Goal: Browse casually

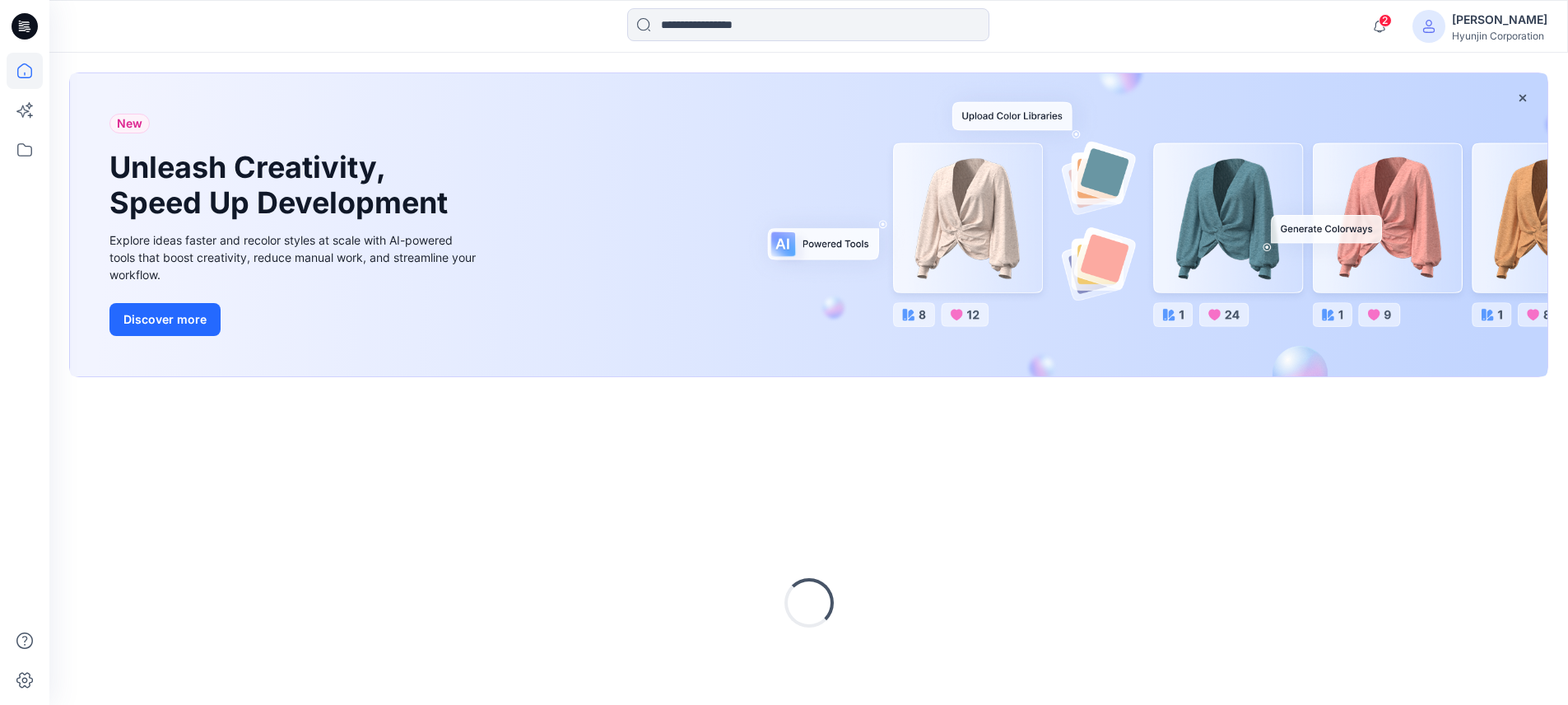
scroll to position [194, 0]
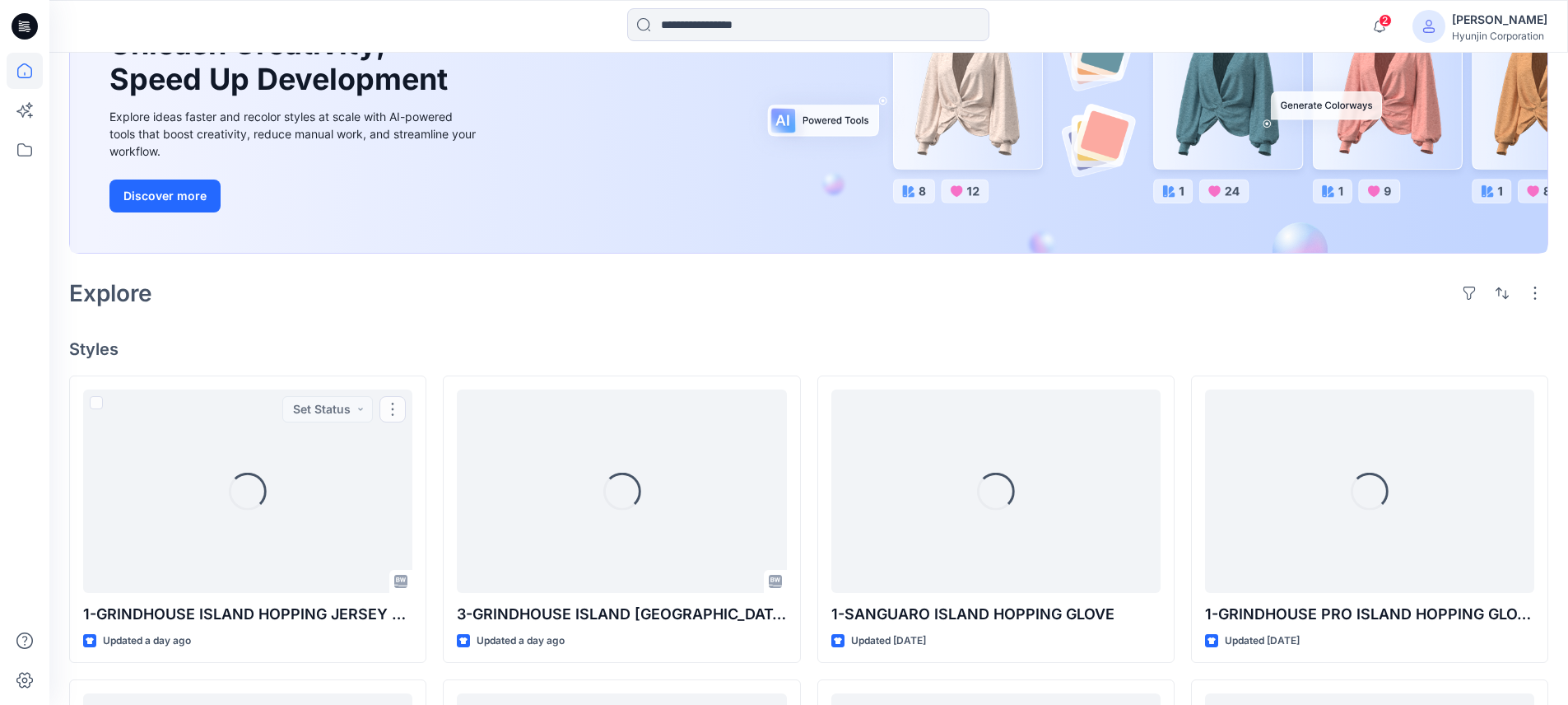
click at [315, 366] on div "Welcome back, [PERSON_NAME] New New Unleash Creativity, Speed Up Development Ex…" at bounding box center [809, 605] width 1519 height 1491
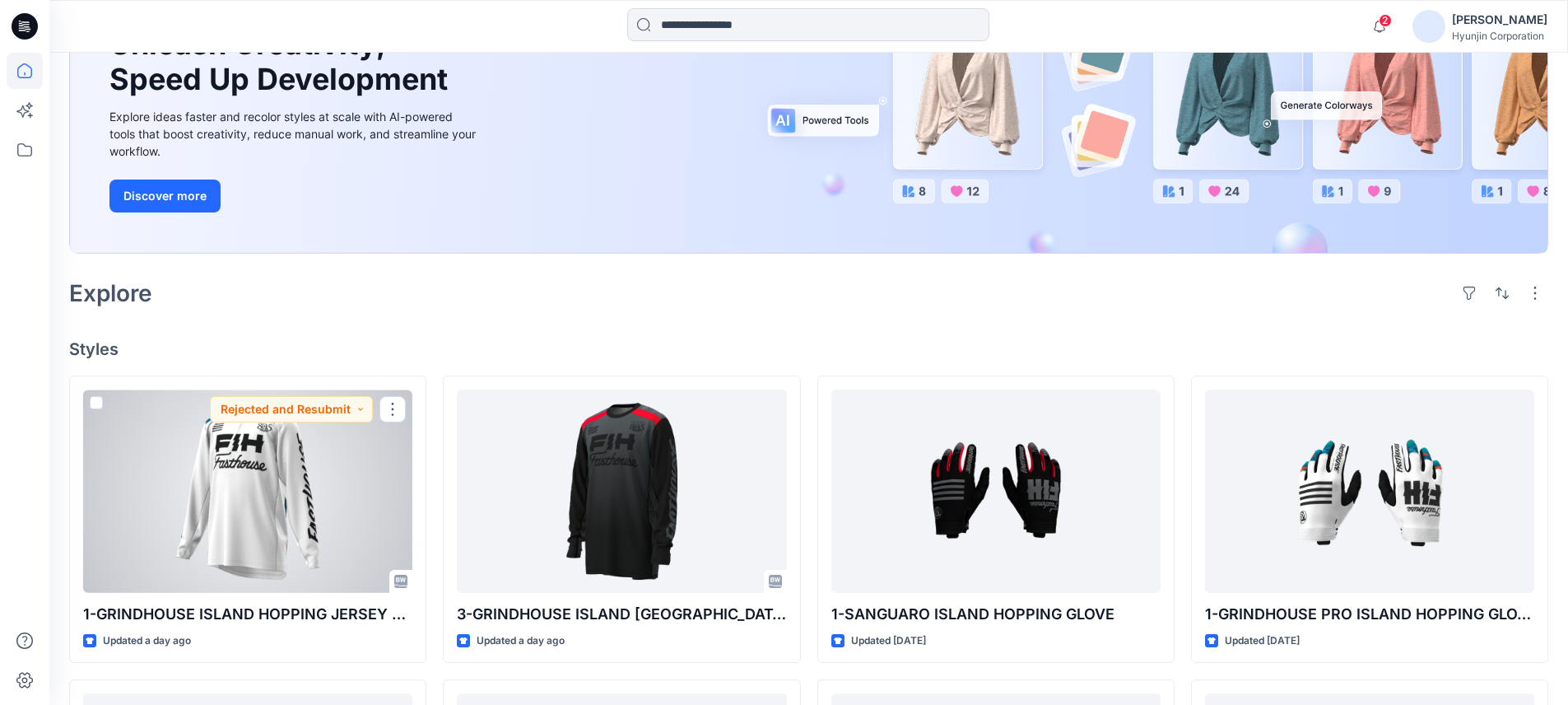
scroll to position [190, 0]
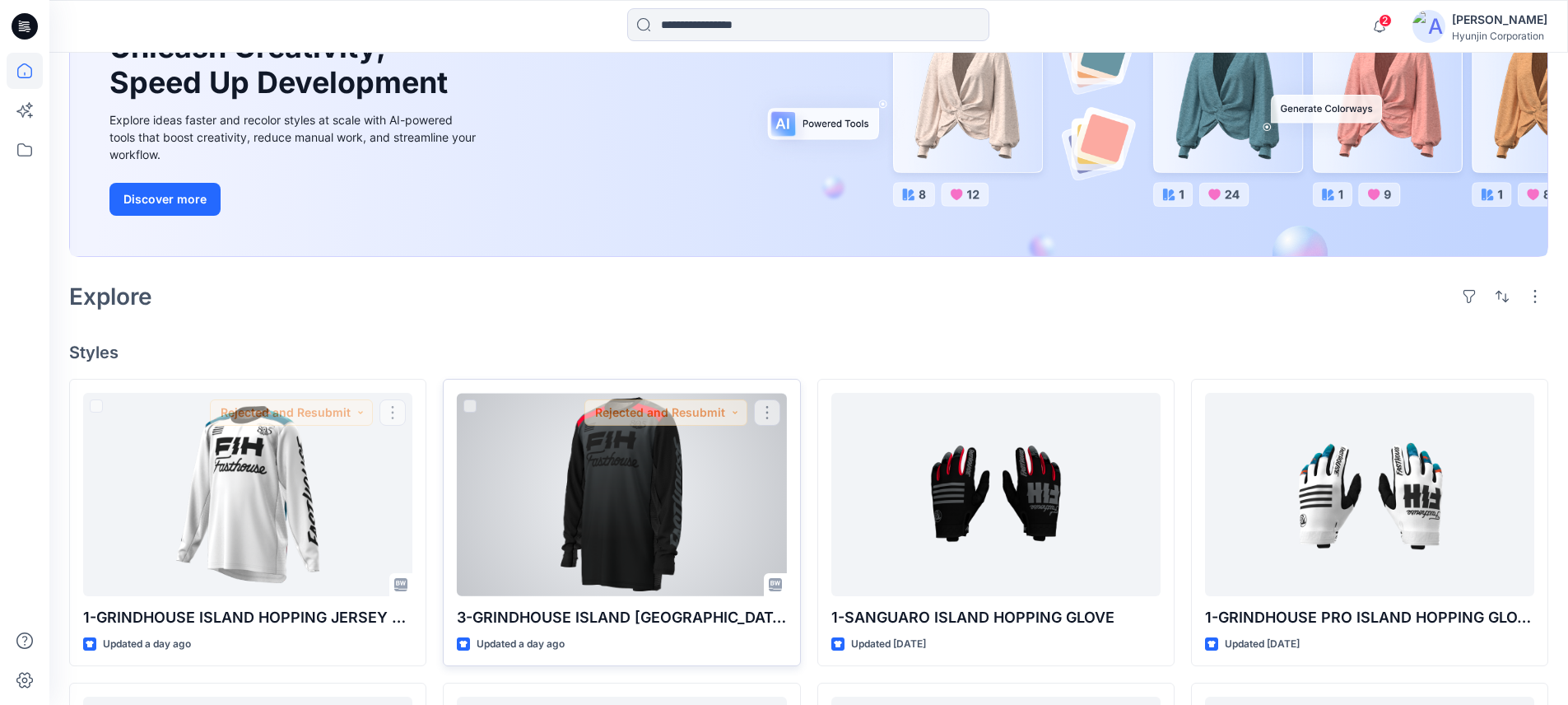
click at [704, 491] on div at bounding box center [622, 493] width 330 height 203
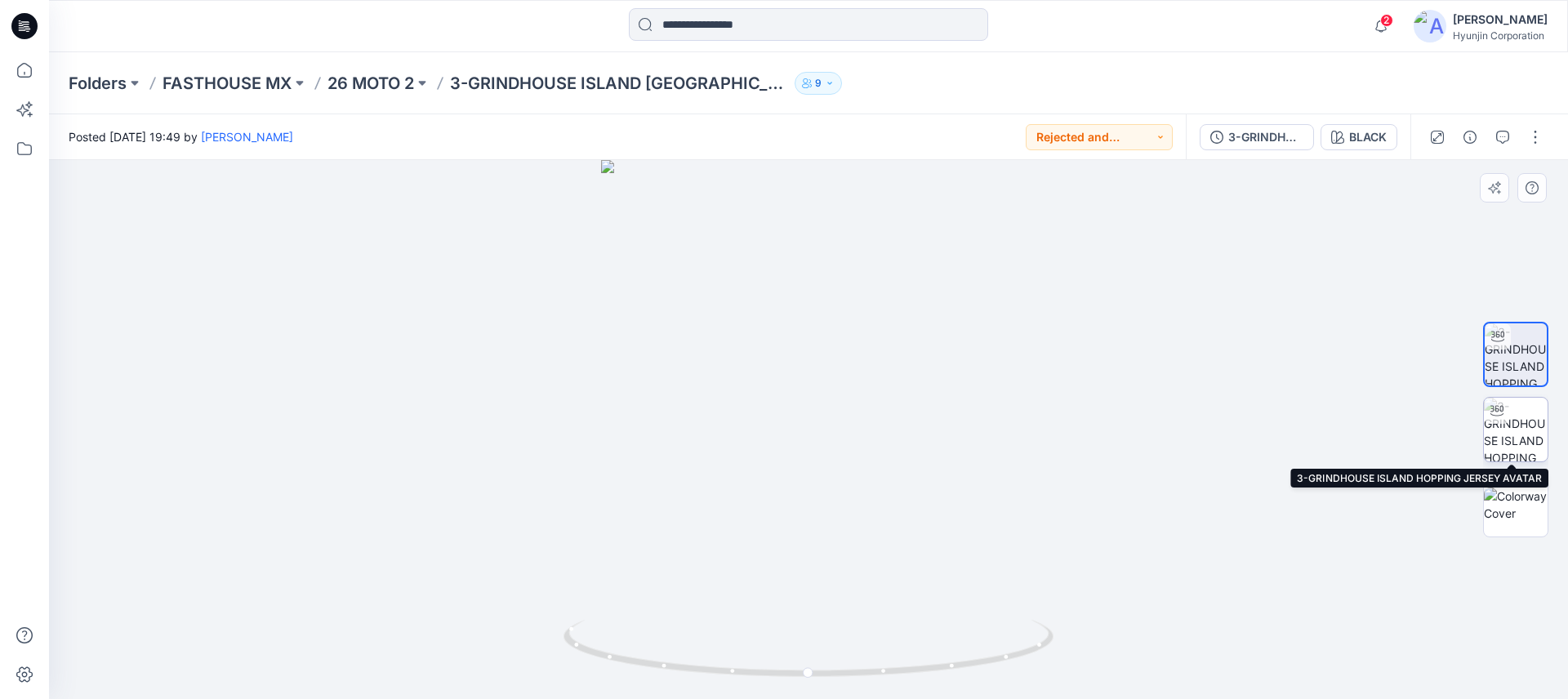
click at [1522, 421] on img at bounding box center [1515, 429] width 64 height 64
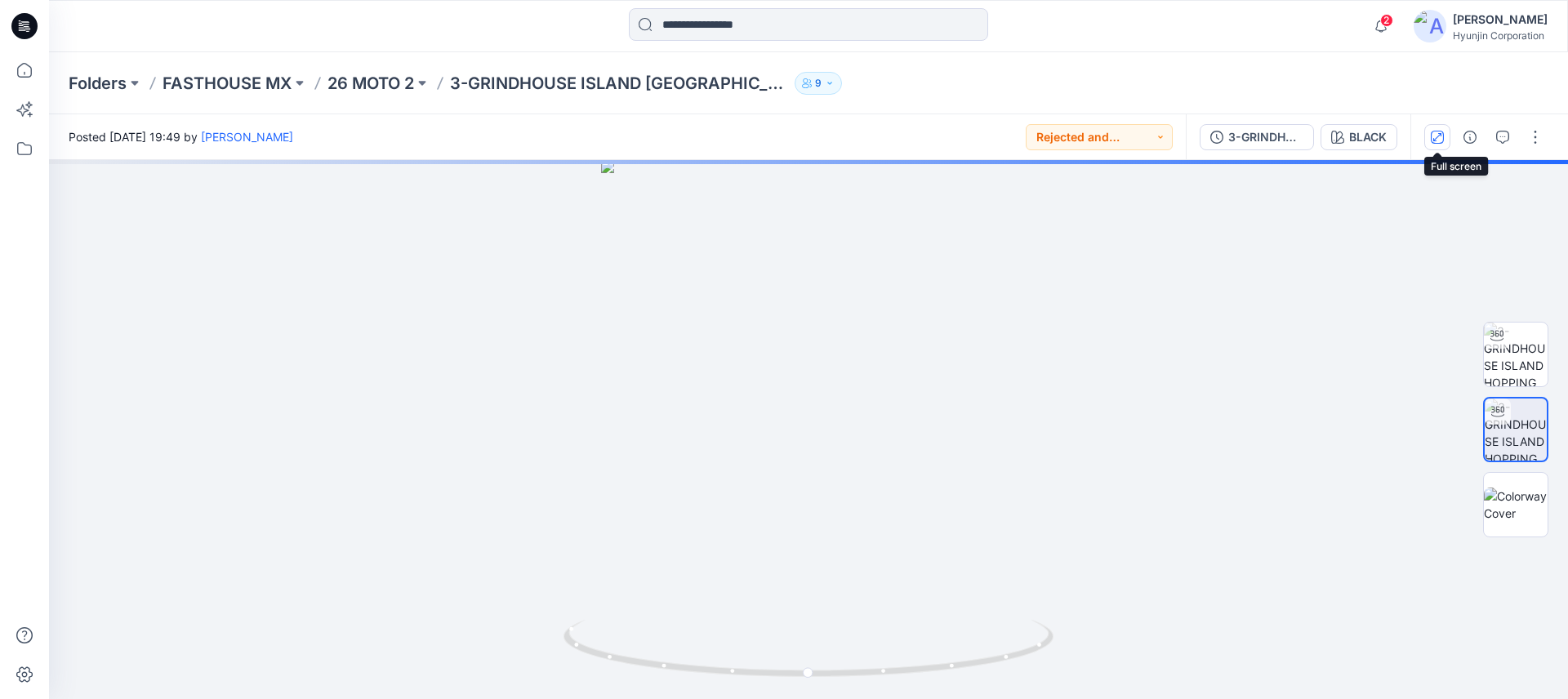
click at [1432, 139] on icon "button" at bounding box center [1436, 136] width 8 height 8
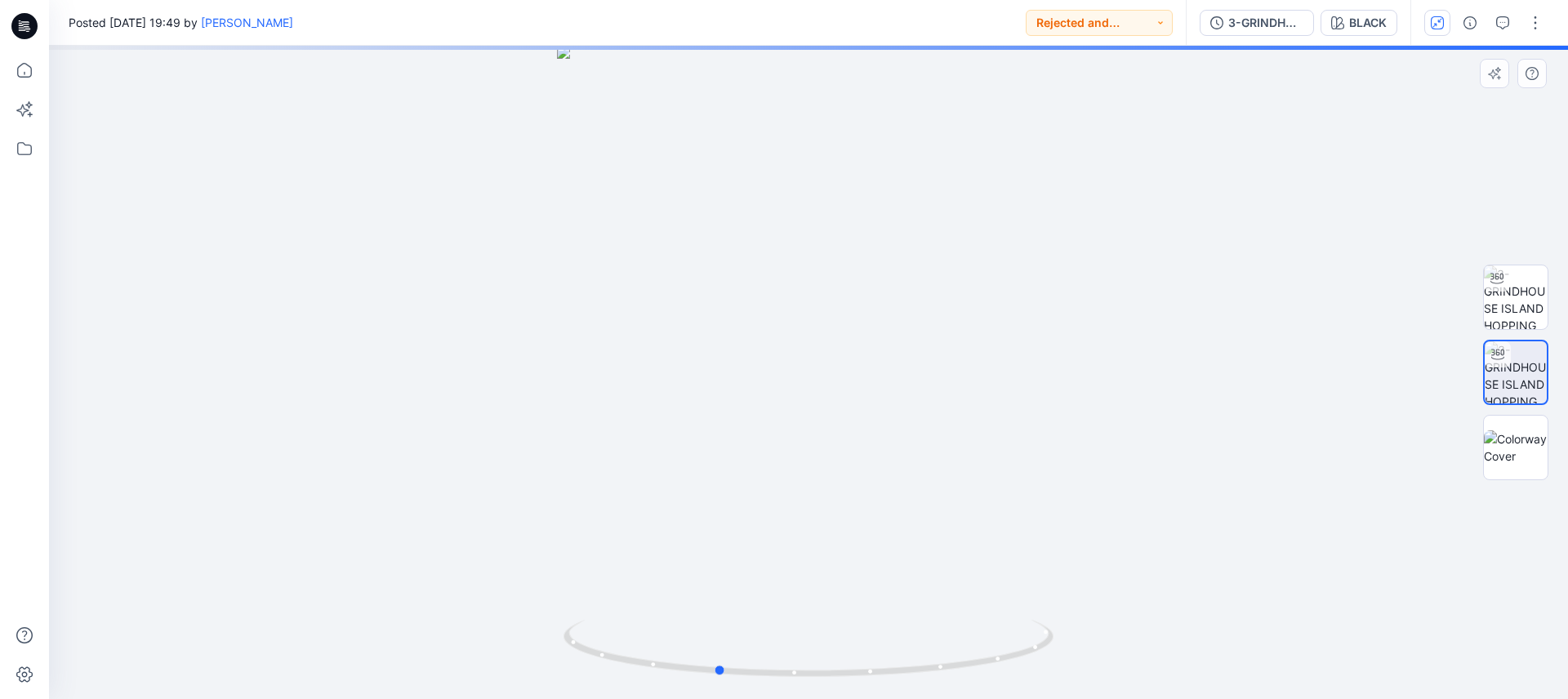
drag, startPoint x: 832, startPoint y: 304, endPoint x: 741, endPoint y: 311, distance: 91.3
click at [741, 311] on div at bounding box center [809, 372] width 1519 height 654
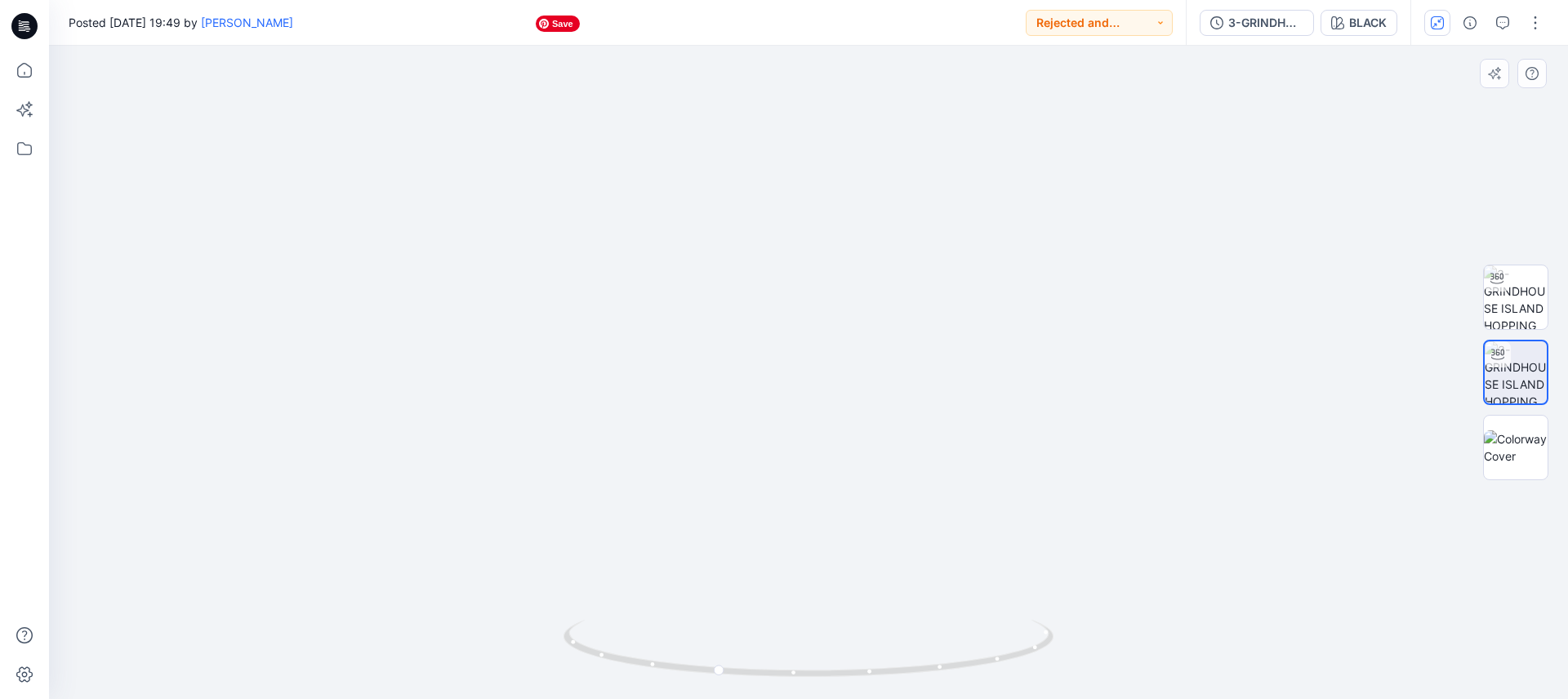
drag, startPoint x: 783, startPoint y: 324, endPoint x: 770, endPoint y: 477, distance: 153.6
click at [770, 477] on img at bounding box center [808, 296] width 974 height 808
drag, startPoint x: 725, startPoint y: 677, endPoint x: 748, endPoint y: 680, distance: 23.2
click at [787, 670] on icon at bounding box center [810, 650] width 494 height 61
click at [1162, 427] on img at bounding box center [808, 296] width 974 height 808
